Goal: Information Seeking & Learning: Learn about a topic

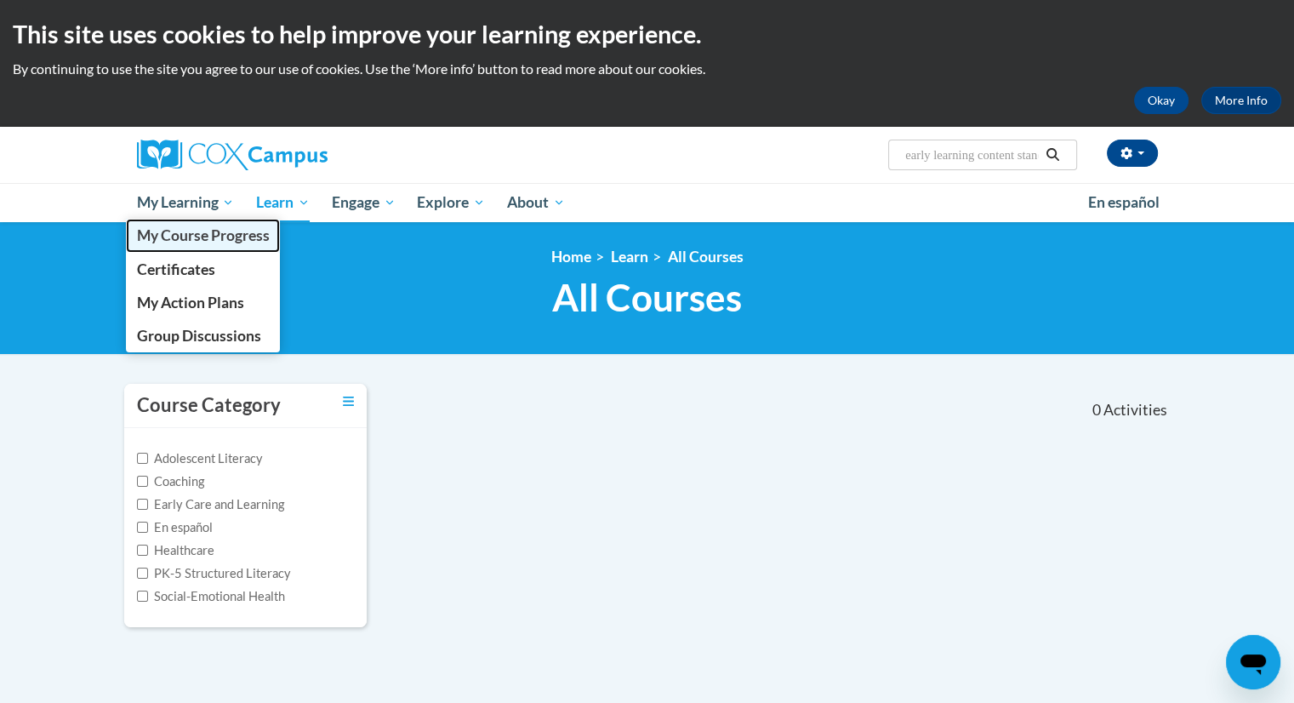
click at [179, 243] on span "My Course Progress" at bounding box center [202, 235] width 133 height 18
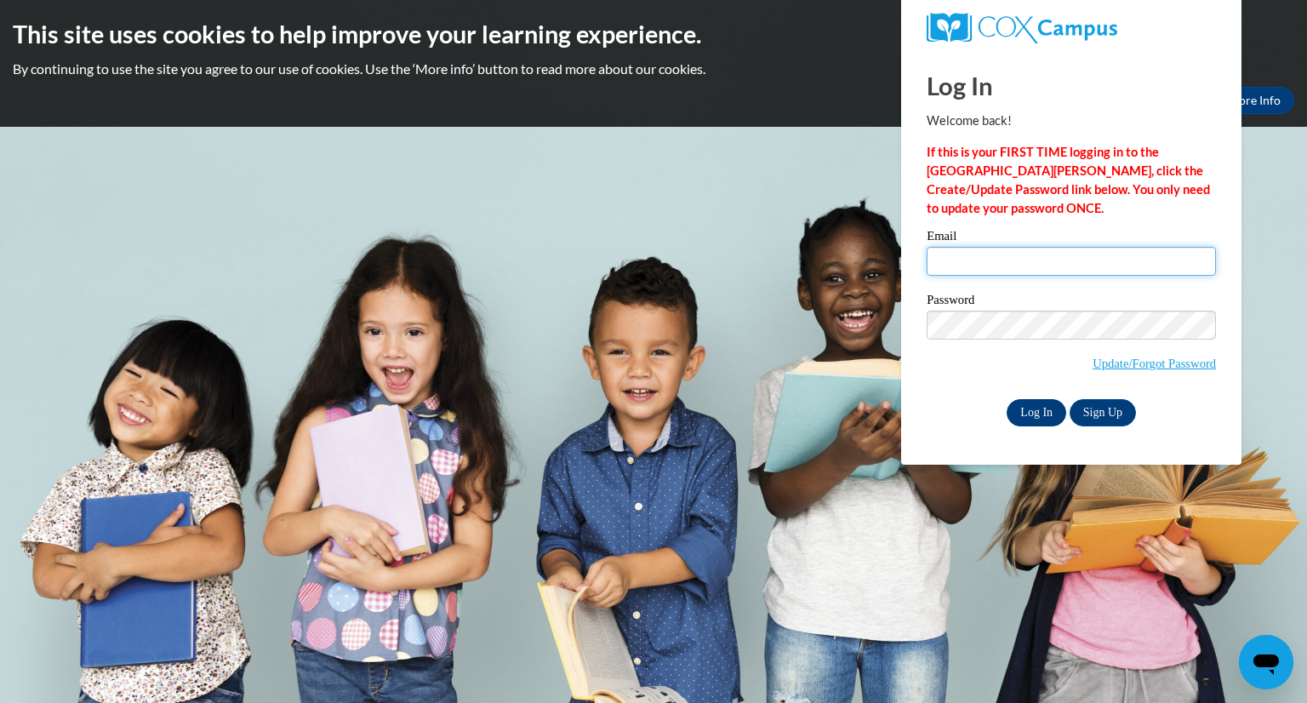
type input "christina.bloomfield@bcesc.org"
click at [1035, 416] on input "Log In" at bounding box center [1037, 412] width 60 height 27
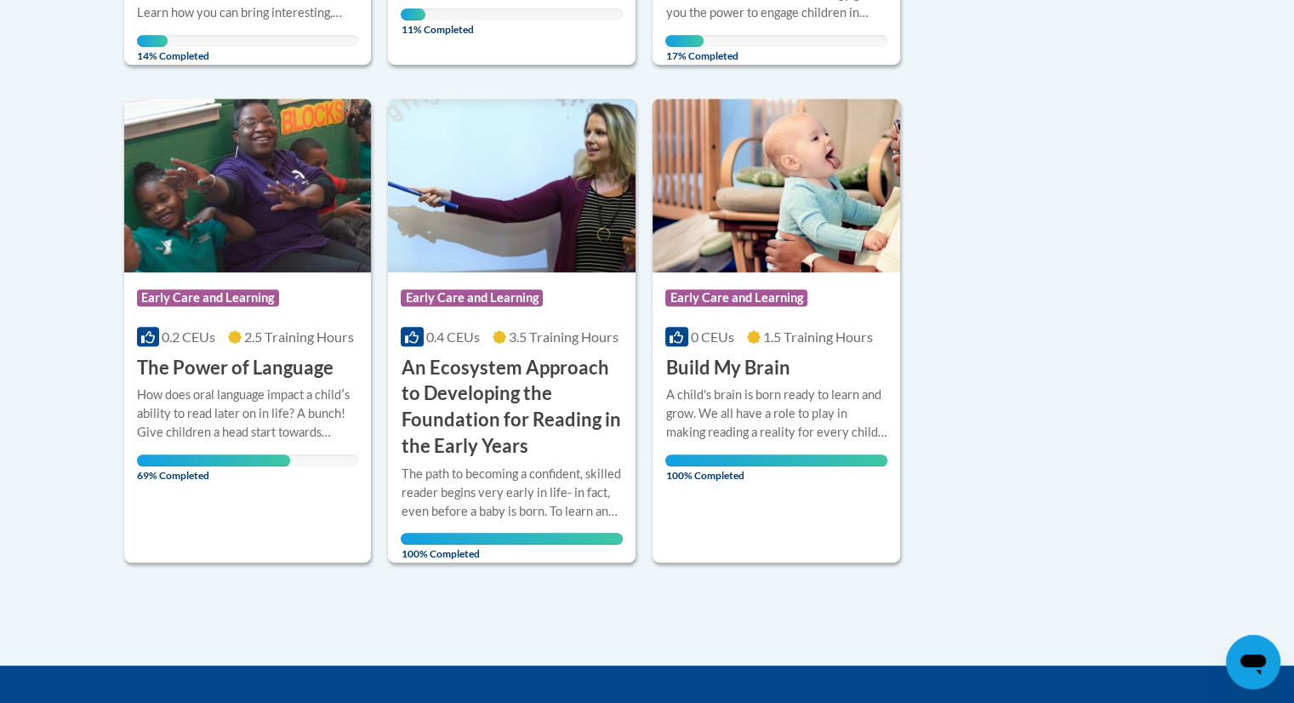
scroll to position [788, 0]
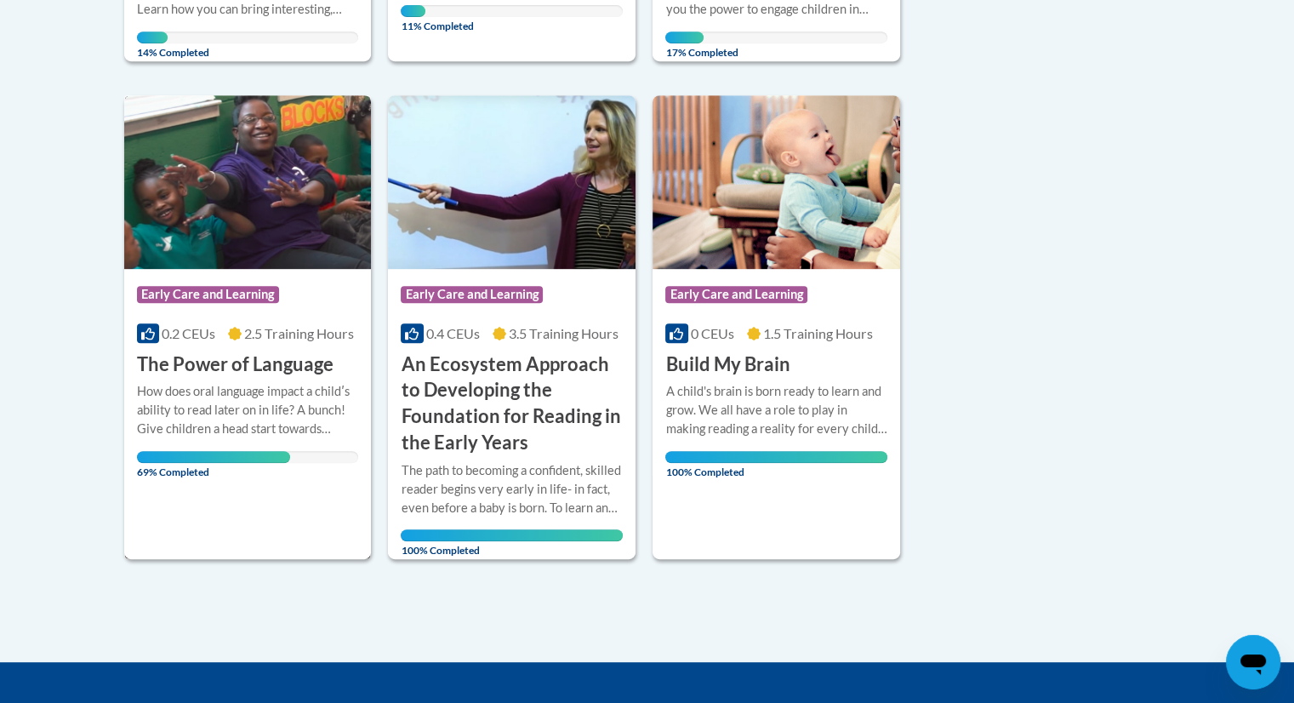
click at [199, 370] on h3 "The Power of Language" at bounding box center [235, 364] width 197 height 26
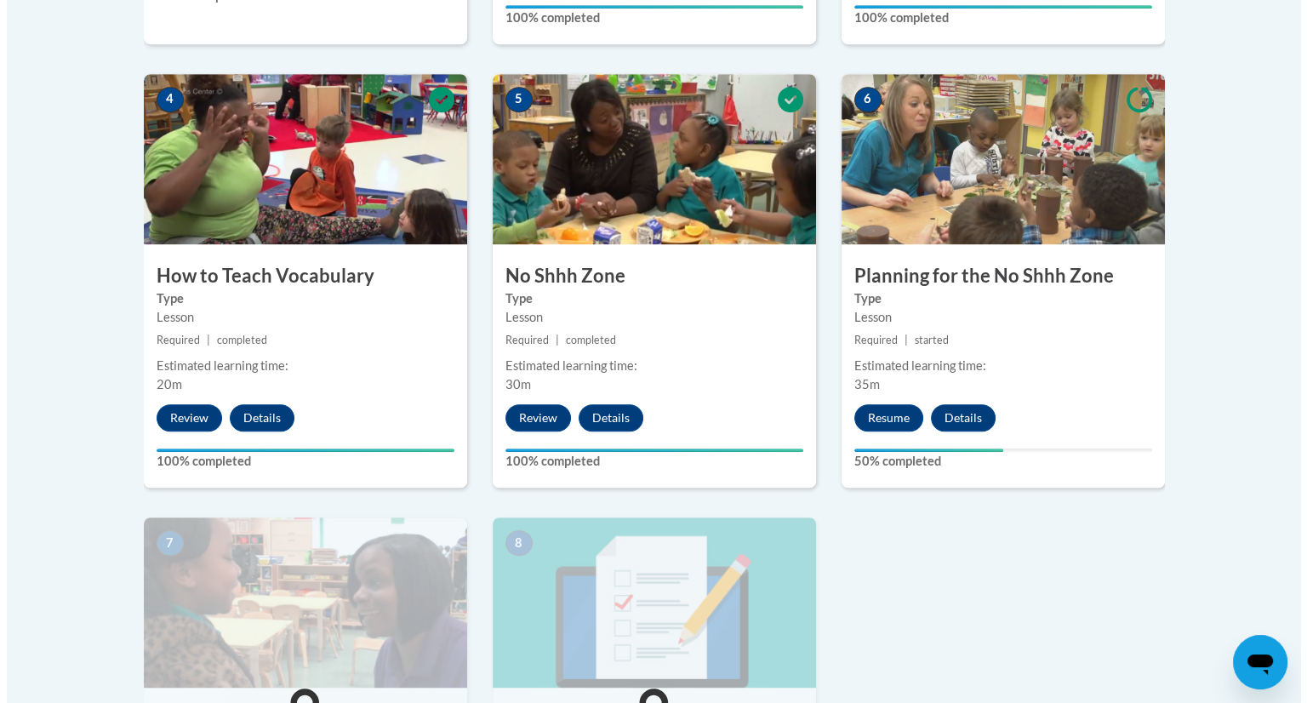
scroll to position [1115, 0]
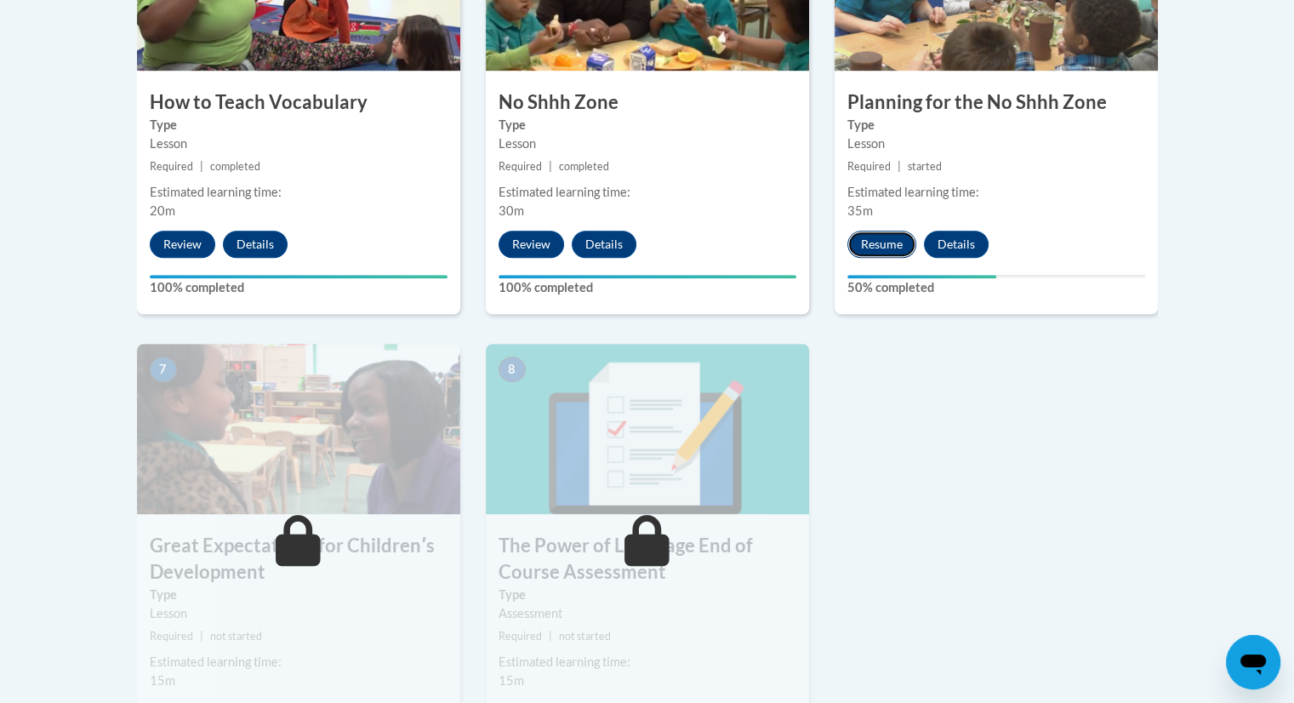
click at [896, 235] on button "Resume" at bounding box center [882, 244] width 69 height 27
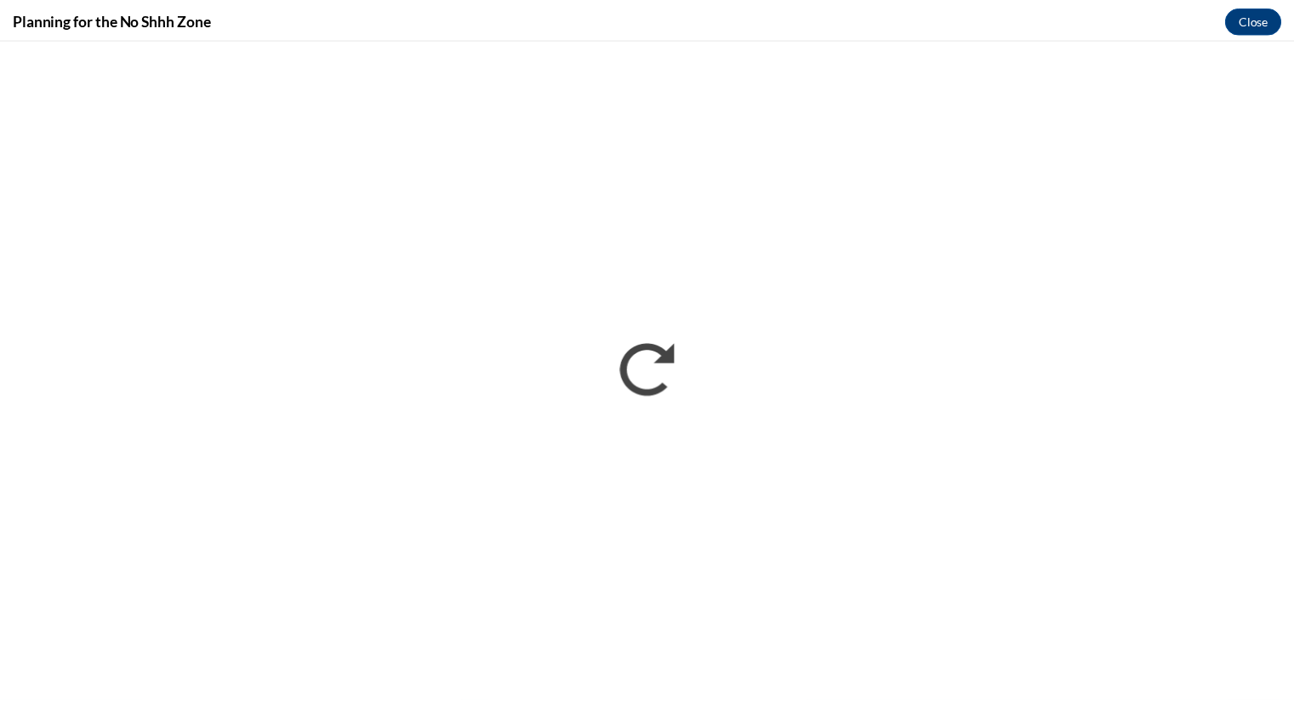
scroll to position [0, 0]
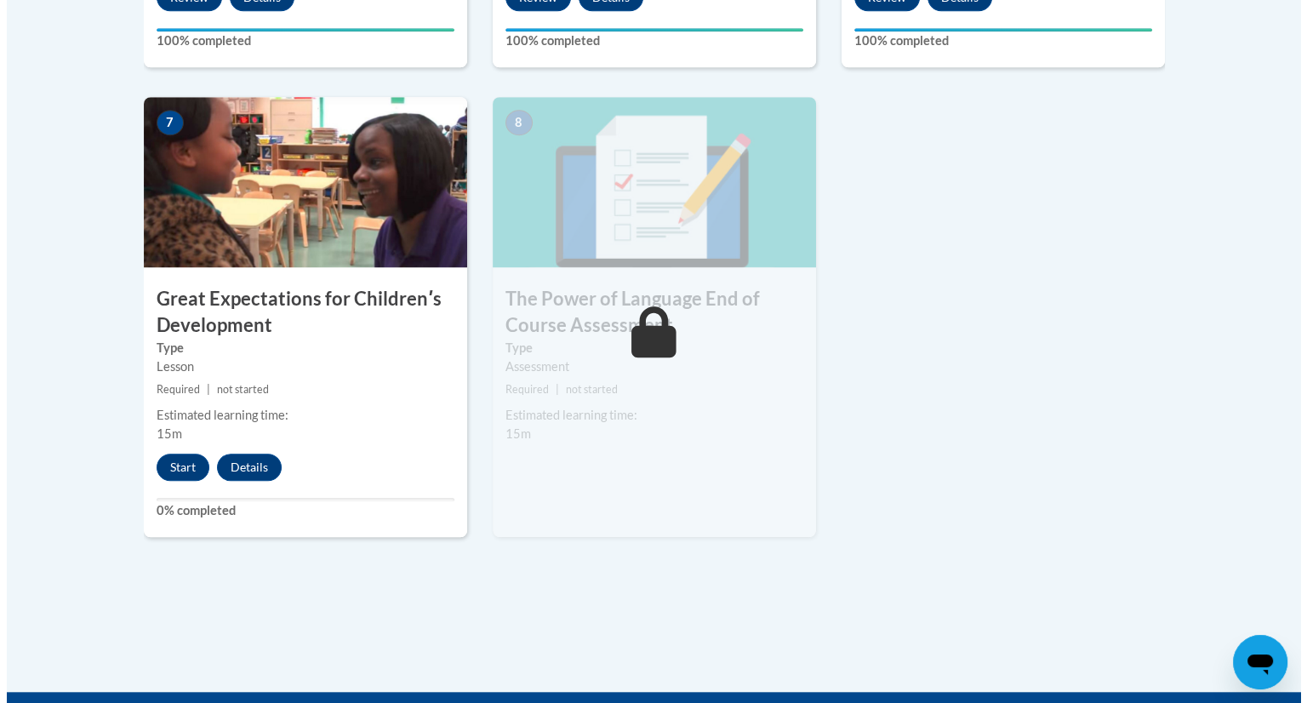
scroll to position [1369, 0]
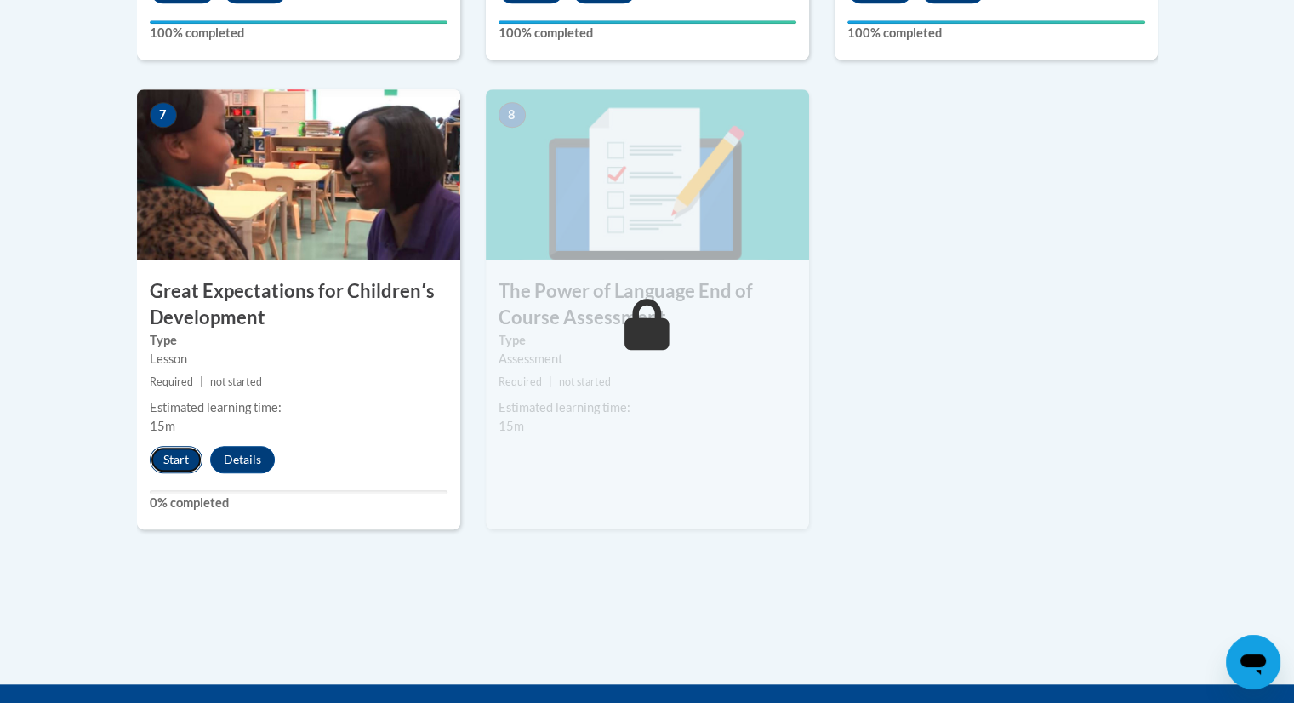
click at [180, 455] on button "Start" at bounding box center [176, 459] width 53 height 27
